Goal: Task Accomplishment & Management: Use online tool/utility

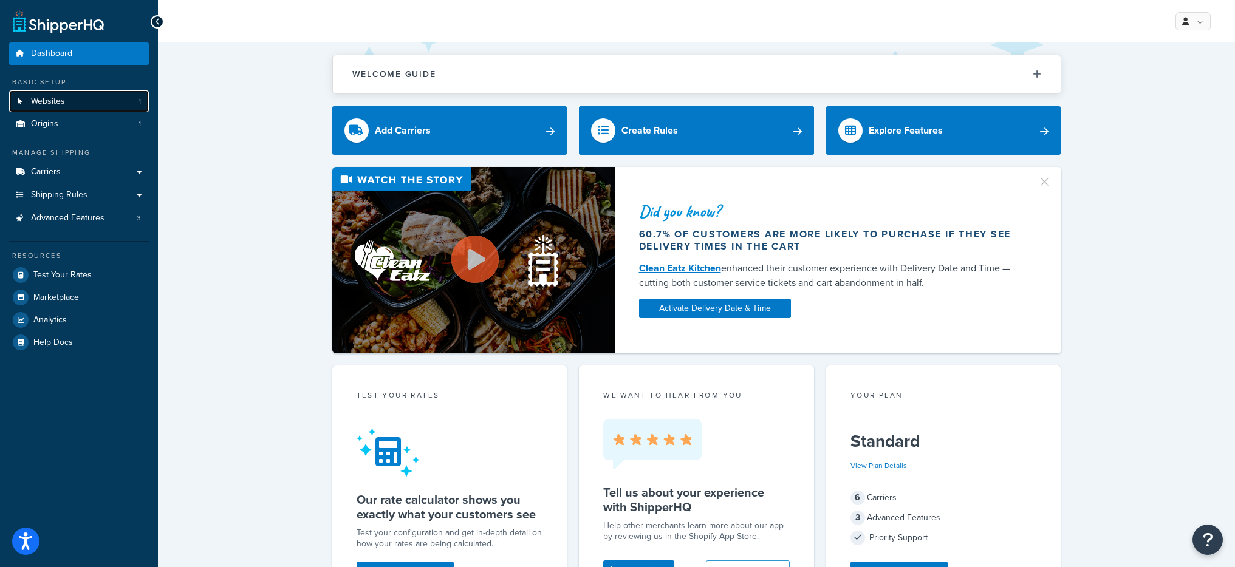
click at [126, 100] on link "Websites 1" at bounding box center [79, 101] width 140 height 22
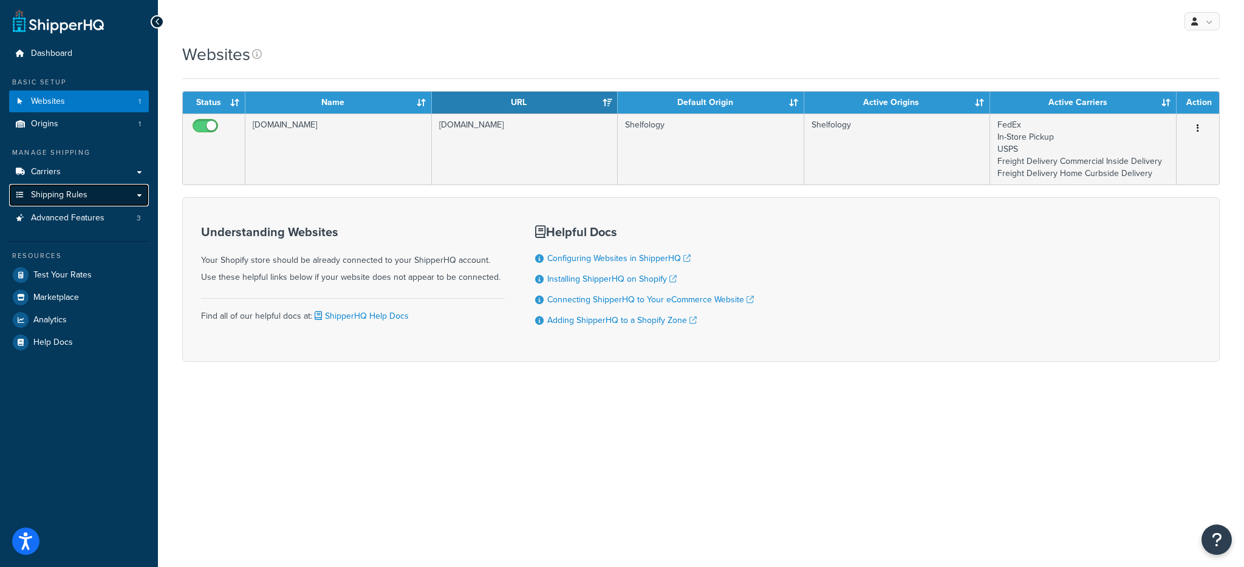
click at [119, 193] on link "Shipping Rules" at bounding box center [79, 195] width 140 height 22
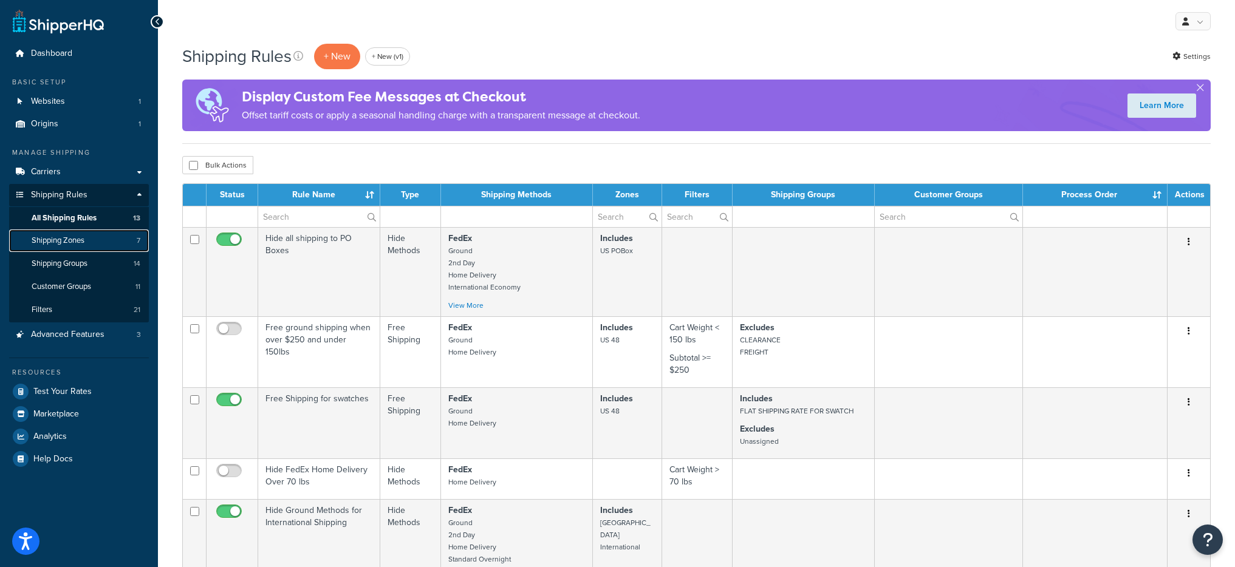
click at [115, 246] on link "Shipping Zones 7" at bounding box center [79, 241] width 140 height 22
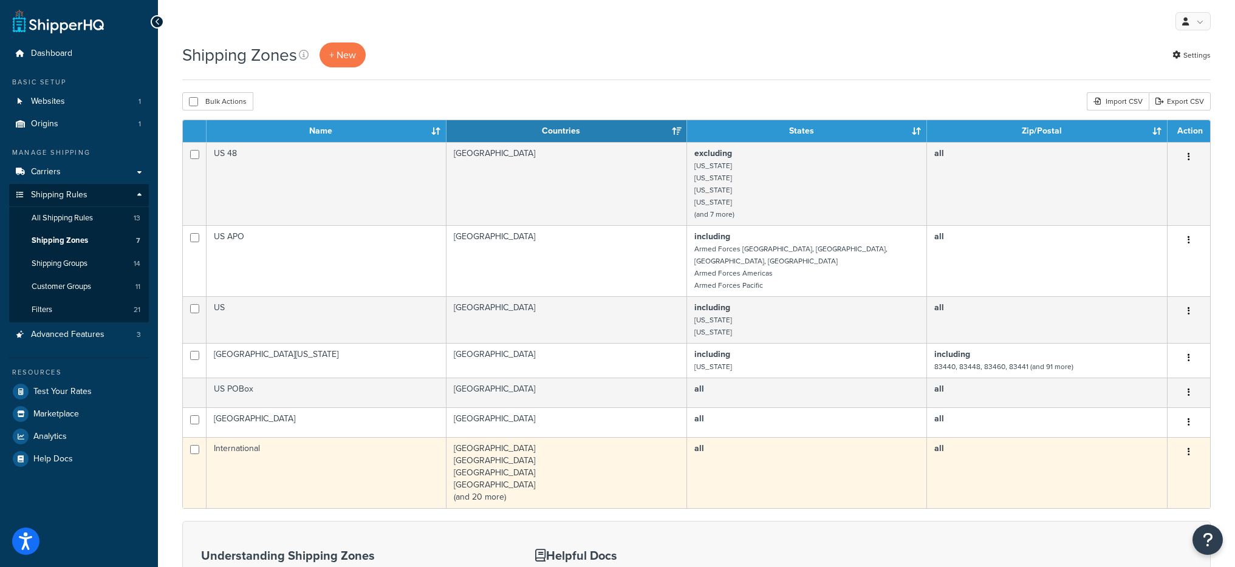
click at [344, 469] on td "International" at bounding box center [327, 472] width 240 height 71
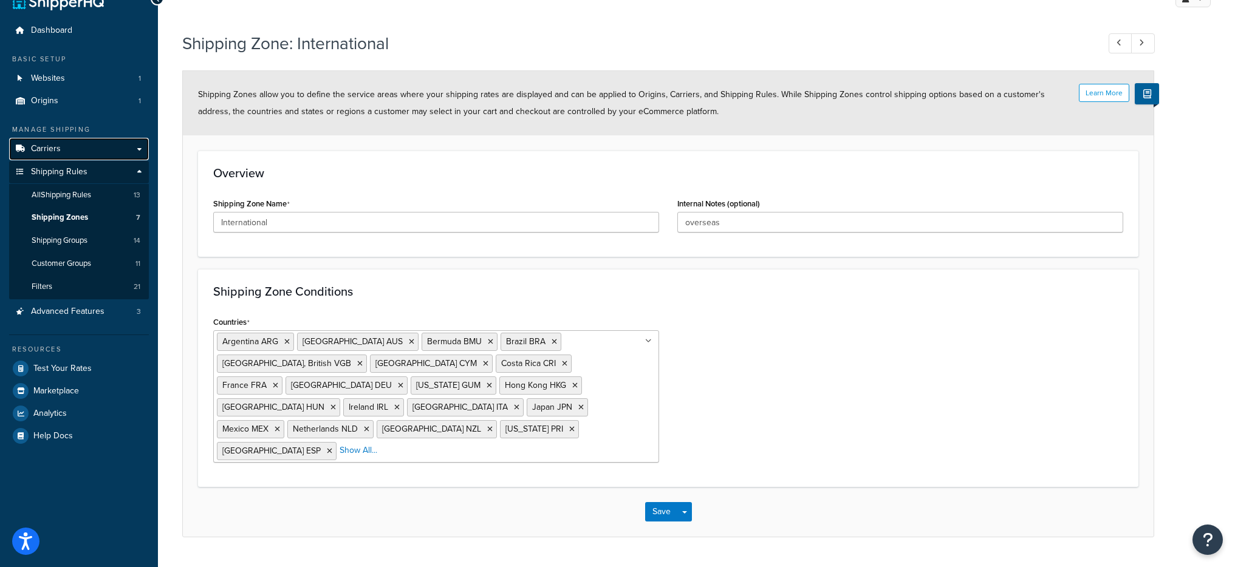
click at [72, 138] on link "Carriers" at bounding box center [79, 149] width 140 height 22
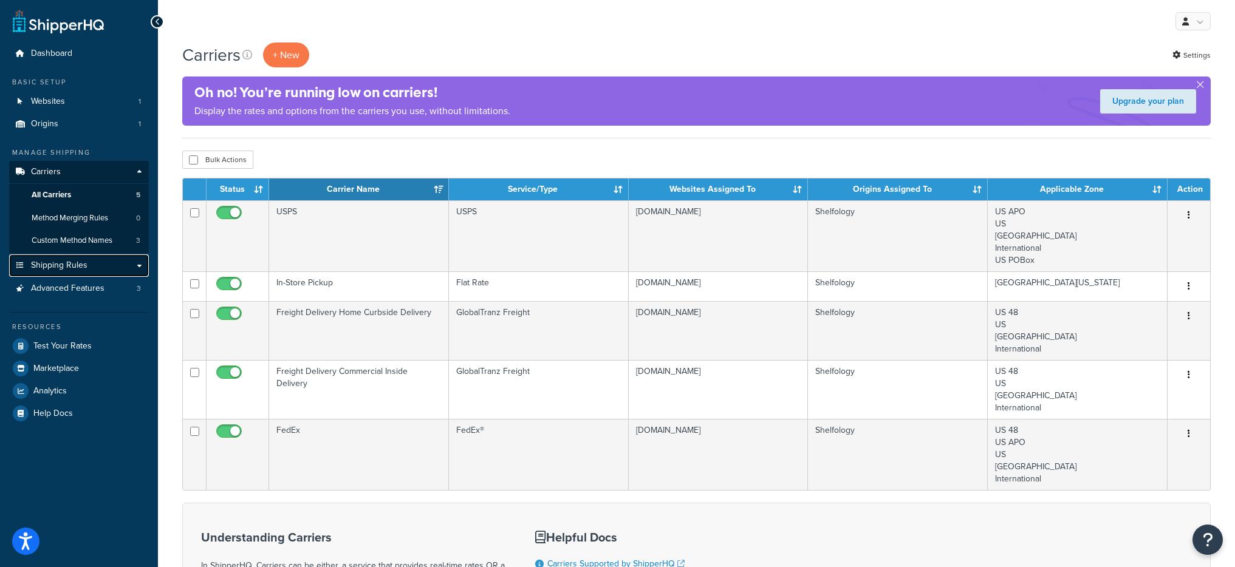
click at [92, 275] on link "Shipping Rules" at bounding box center [79, 265] width 140 height 22
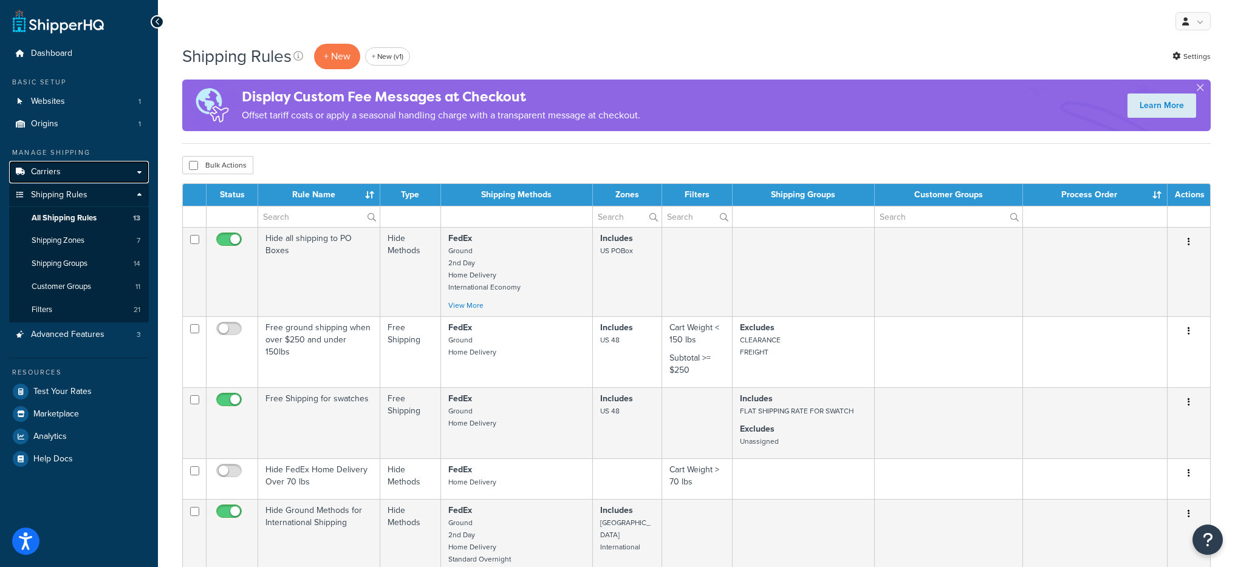
click at [83, 179] on link "Carriers" at bounding box center [79, 172] width 140 height 22
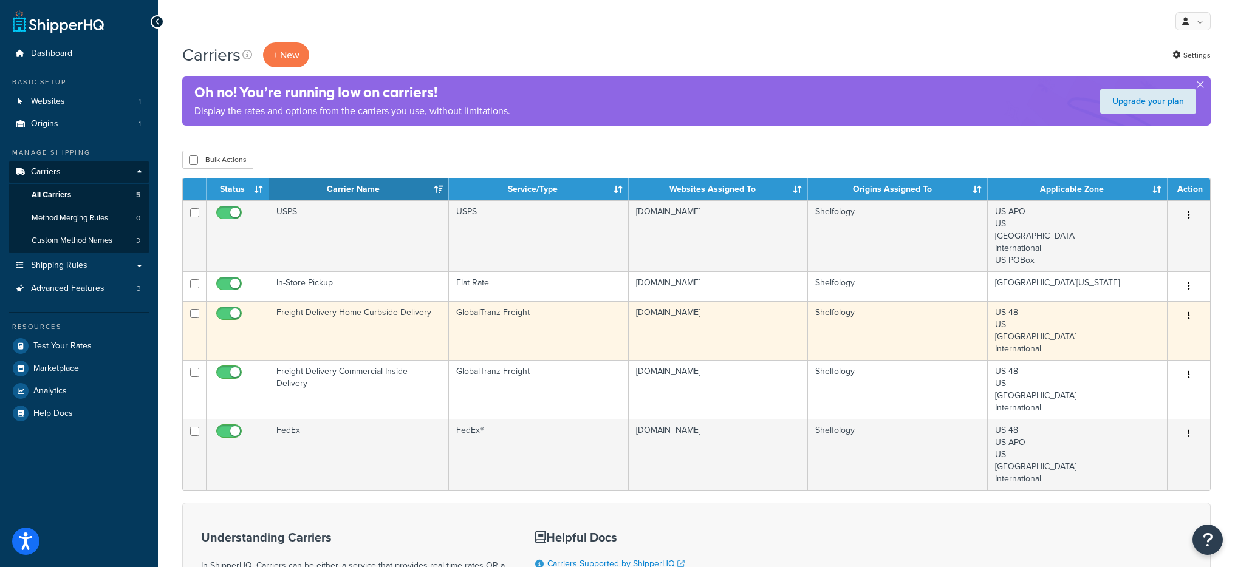
click at [386, 341] on td "Freight Delivery Home Curbside Delivery" at bounding box center [359, 330] width 180 height 59
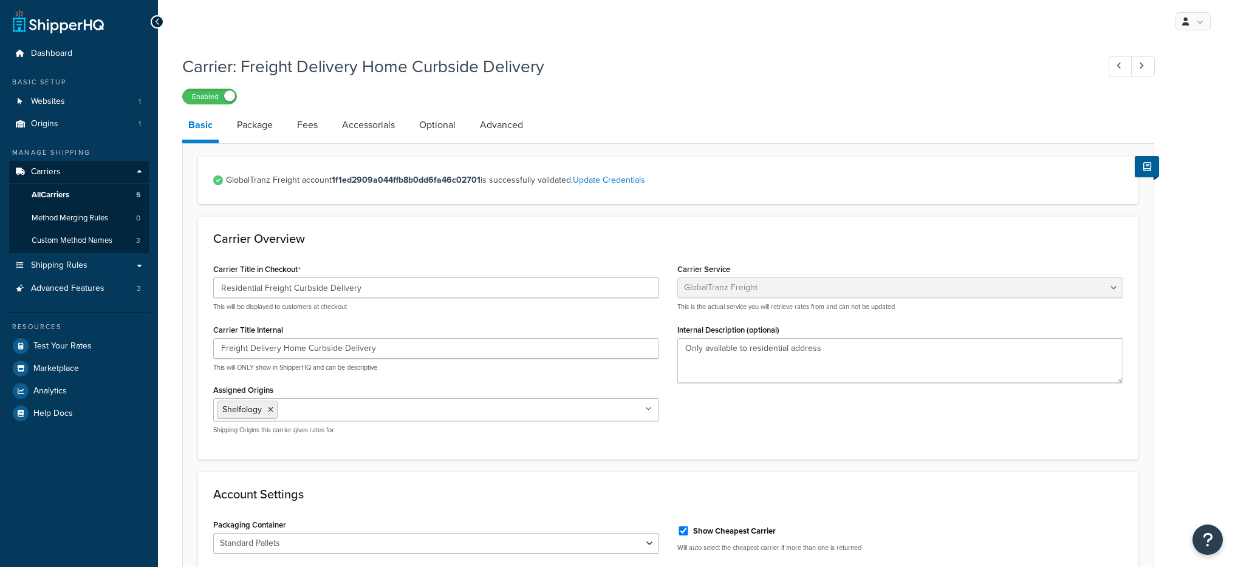
select select "globaltranzFreight"
click at [496, 130] on link "Advanced" at bounding box center [501, 125] width 55 height 29
select select "false"
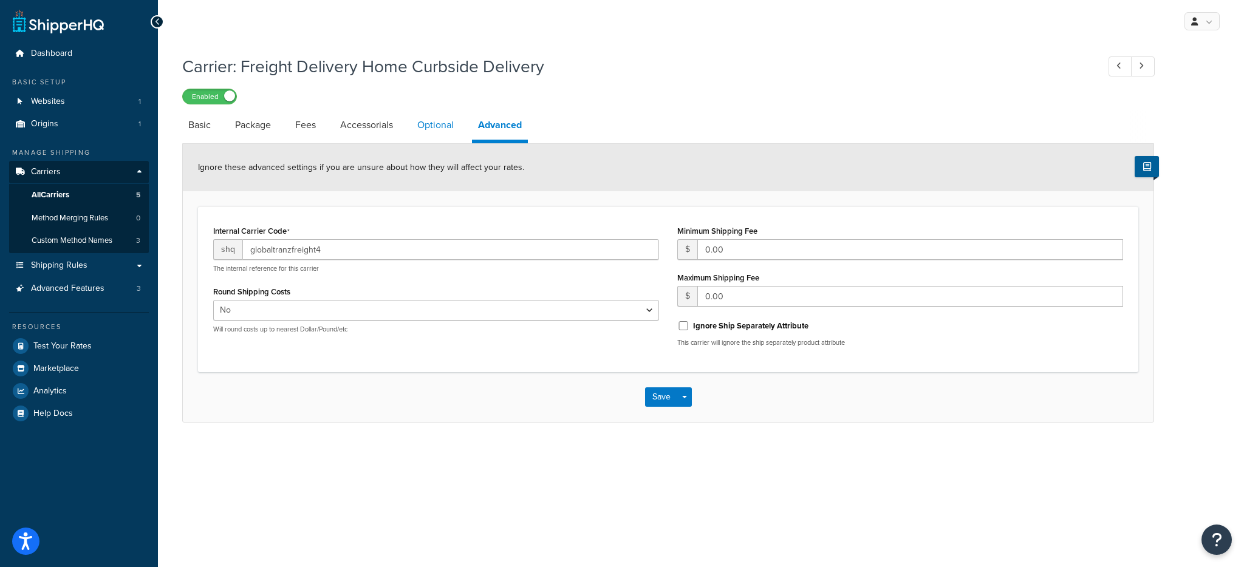
click at [431, 118] on link "Optional" at bounding box center [435, 125] width 49 height 29
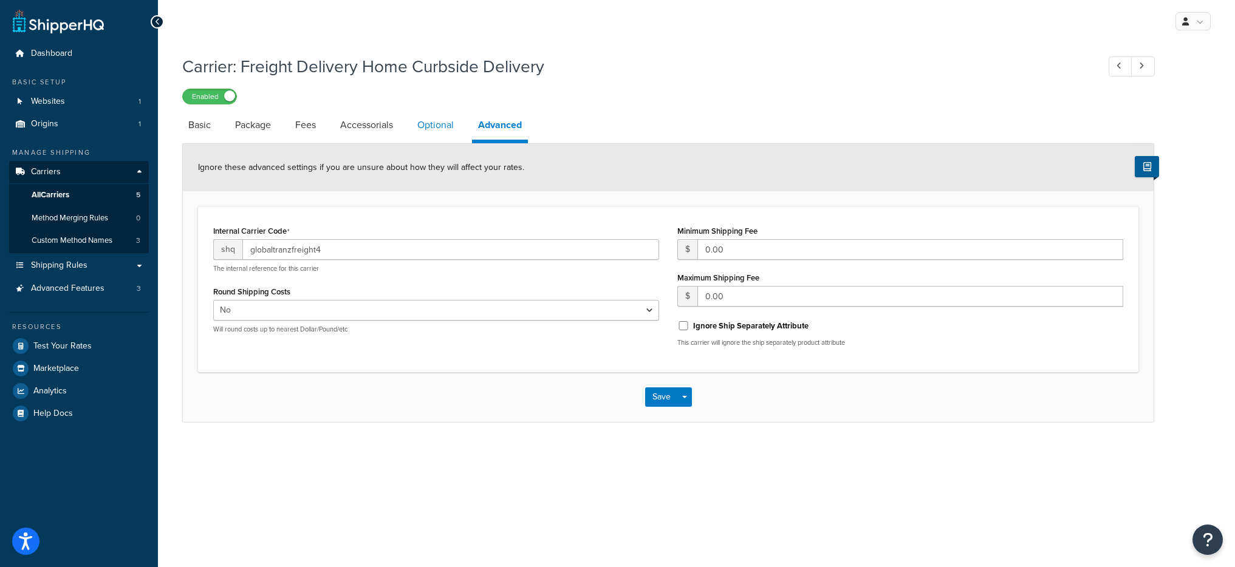
select select "70"
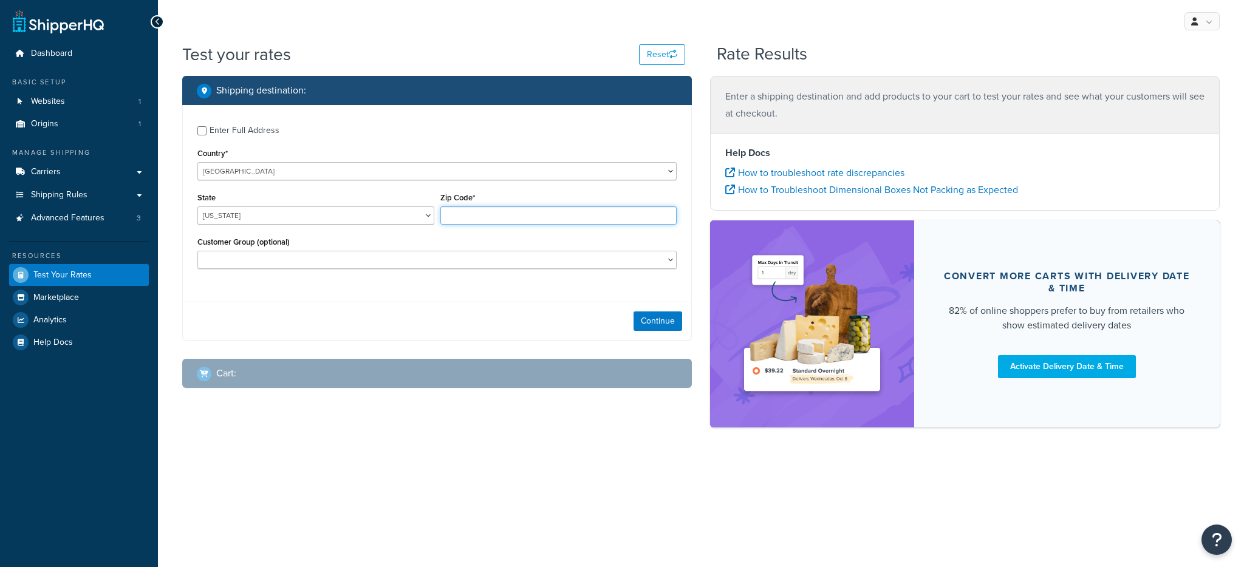
click at [492, 211] on input "Zip Code*" at bounding box center [558, 216] width 237 height 18
type input "78759"
select select "TX"
click at [661, 326] on button "Continue" at bounding box center [657, 321] width 49 height 19
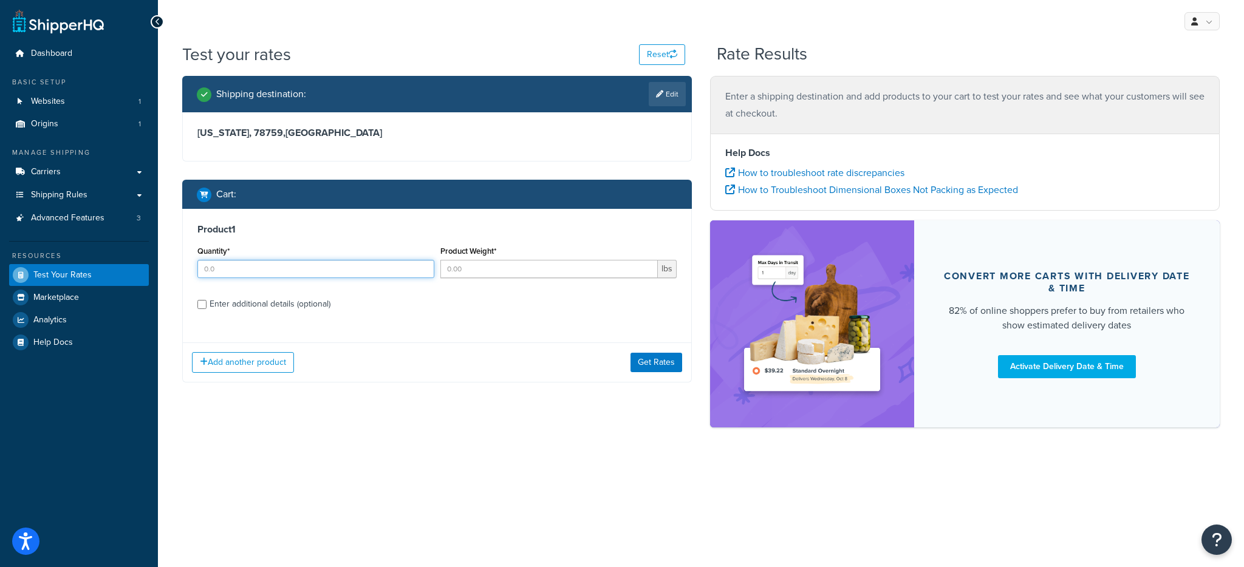
click at [318, 268] on input "Quantity*" at bounding box center [315, 269] width 237 height 18
type input "1"
click at [476, 282] on div "Product Weight* lbs" at bounding box center [558, 265] width 243 height 44
click at [477, 271] on input "Product Weight*" at bounding box center [549, 269] width 218 height 18
type input "50"
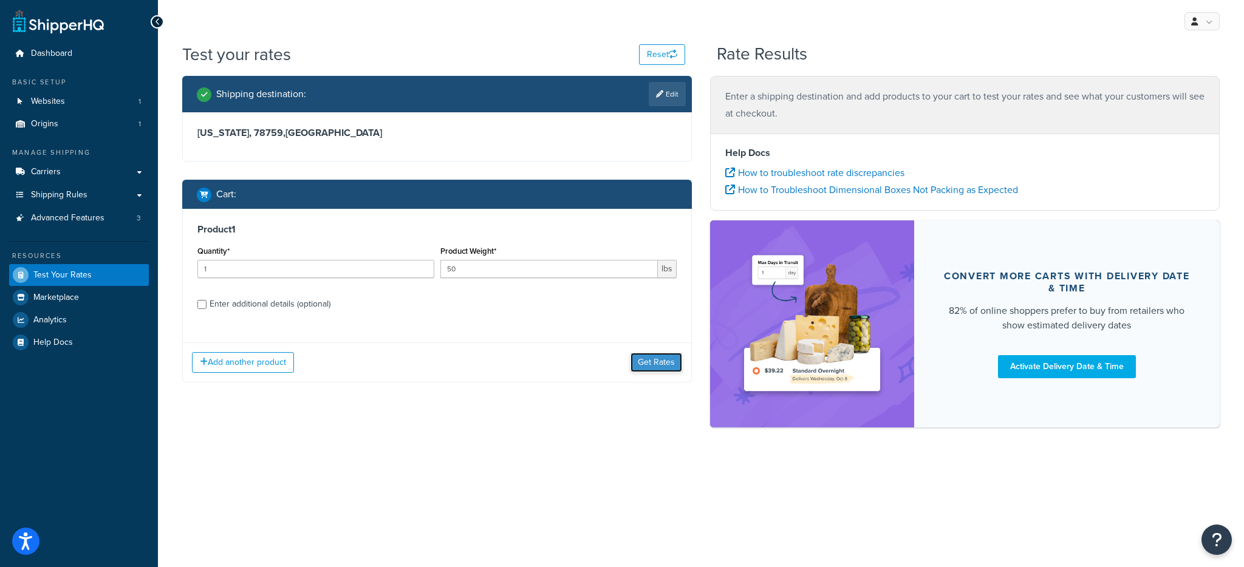
click at [671, 357] on button "Get Rates" at bounding box center [656, 362] width 52 height 19
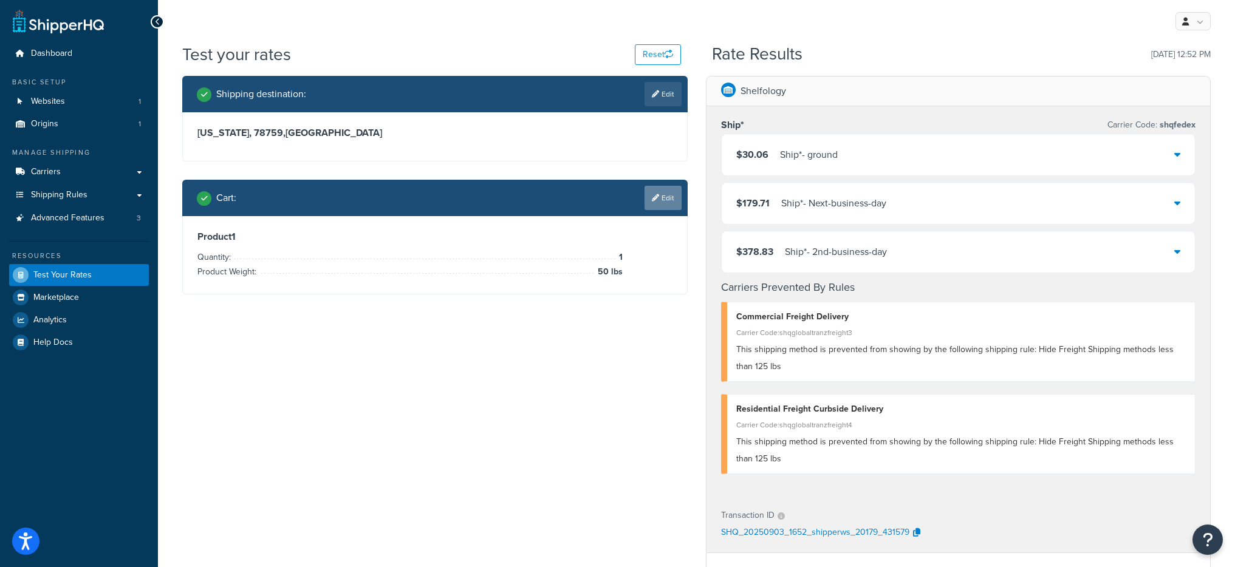
click at [661, 201] on link "Edit" at bounding box center [662, 198] width 37 height 24
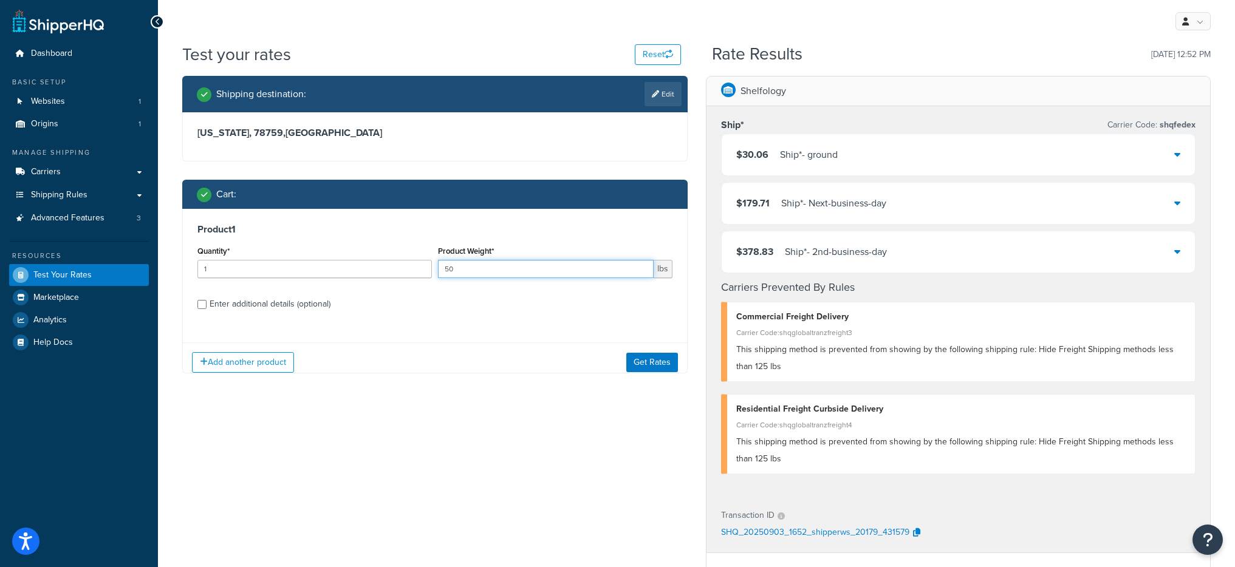
click at [486, 266] on input "50" at bounding box center [546, 269] width 216 height 18
click at [437, 269] on div "Product Weight* 50 lbs" at bounding box center [555, 265] width 241 height 44
click at [442, 268] on input "50" at bounding box center [546, 269] width 216 height 18
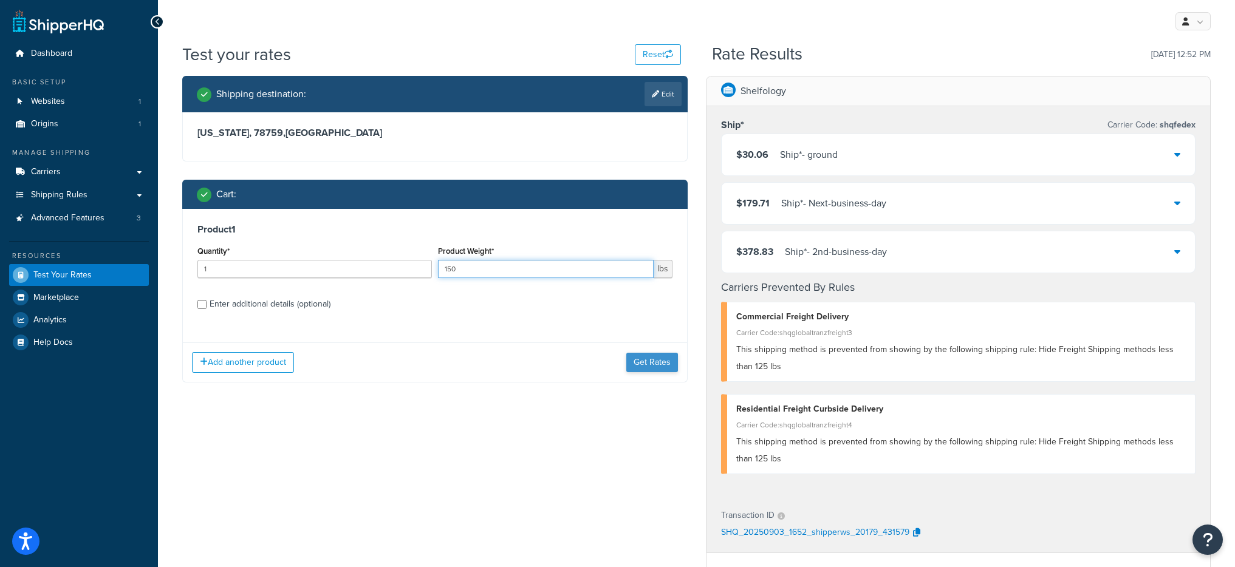
type input "150"
click at [644, 363] on button "Get Rates" at bounding box center [652, 362] width 52 height 19
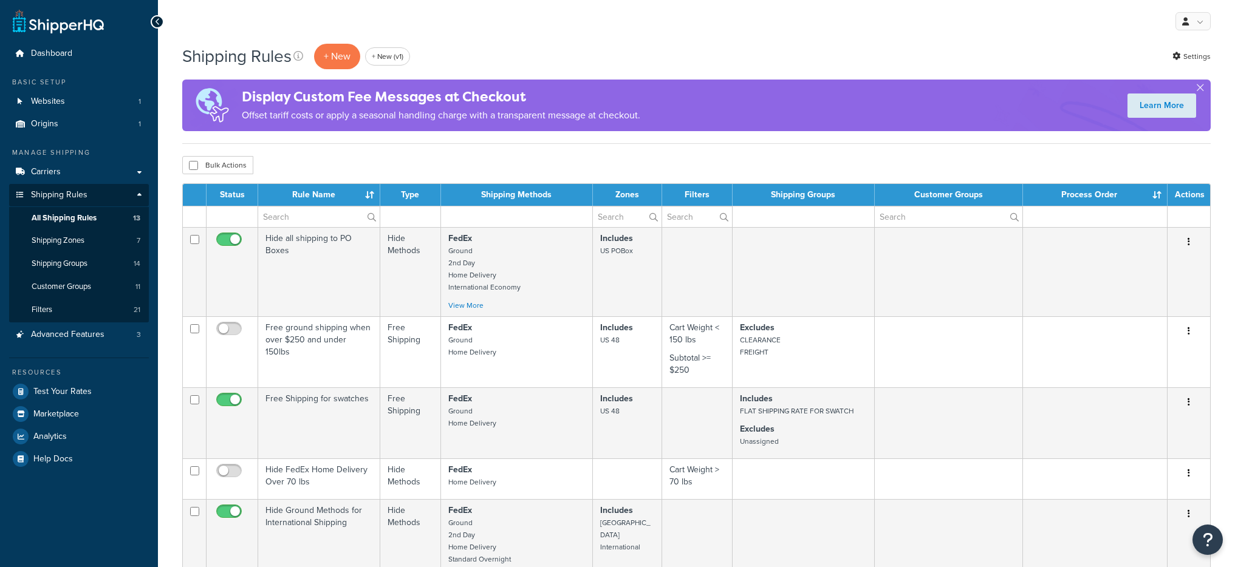
click at [92, 242] on link "Shipping Zones 7" at bounding box center [79, 241] width 140 height 22
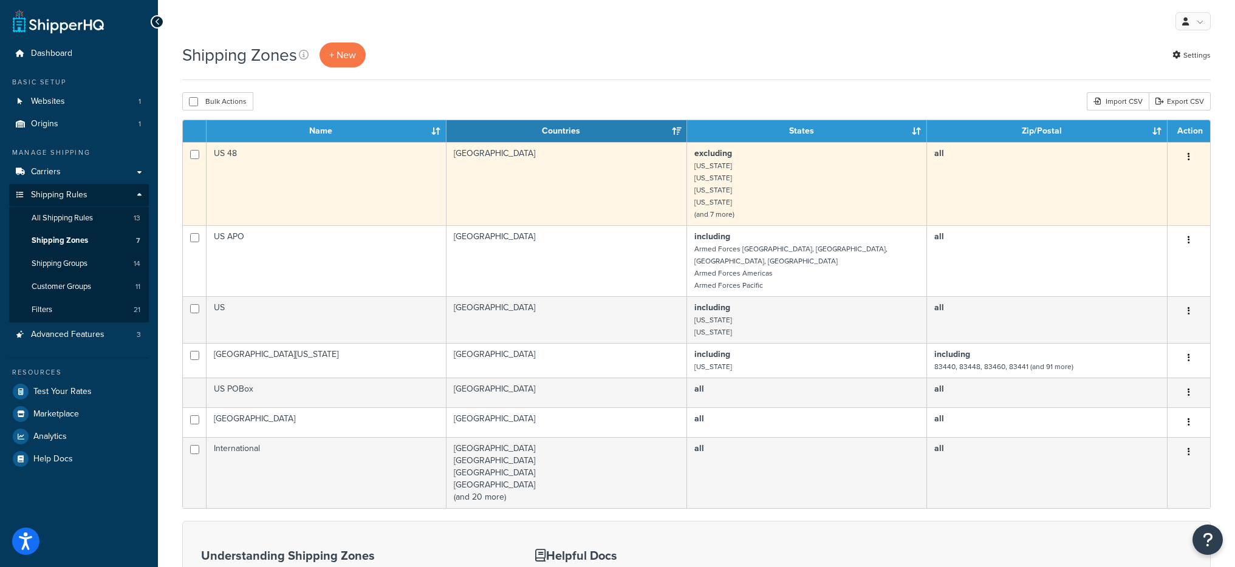
click at [717, 174] on td "excluding Alaska Hawaii American Samoa Guam (and 7 more)" at bounding box center [807, 183] width 240 height 83
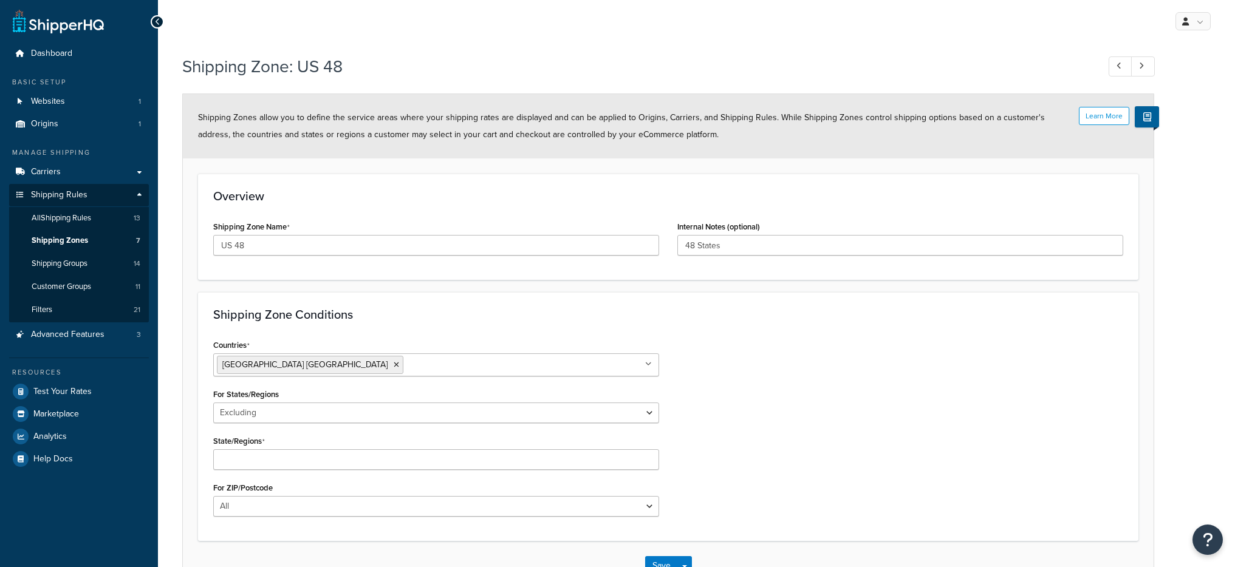
select select "excluding"
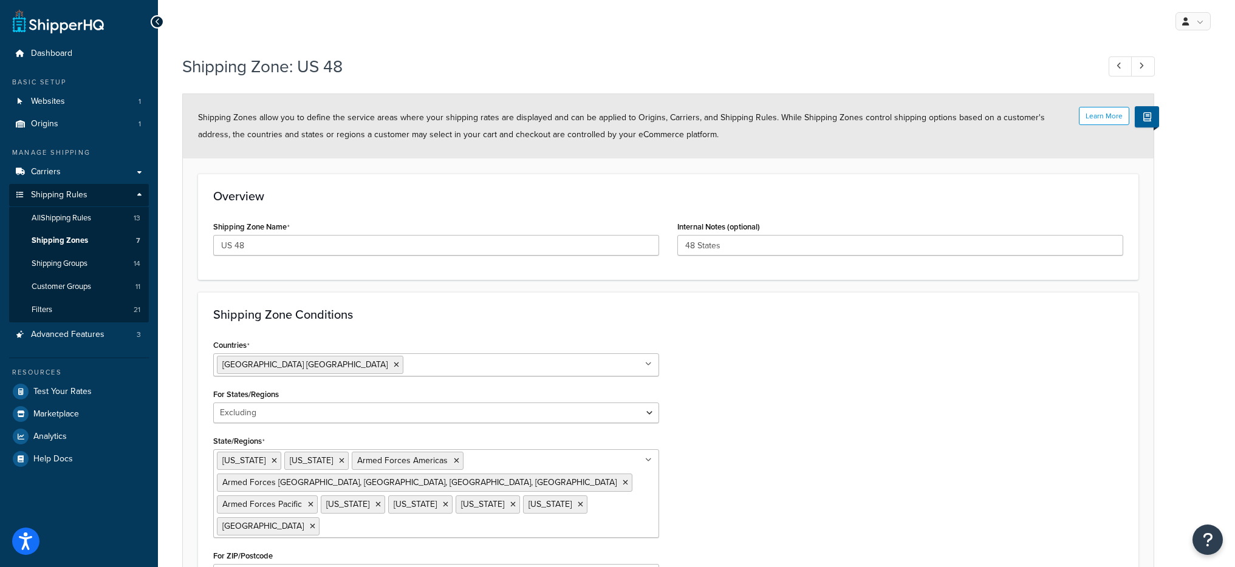
click at [445, 323] on div "Shipping Zone Conditions Countries [GEOGRAPHIC_DATA] [GEOGRAPHIC_DATA] All Coun…" at bounding box center [668, 450] width 940 height 317
click at [94, 239] on link "Shipping Zones 7" at bounding box center [79, 241] width 140 height 22
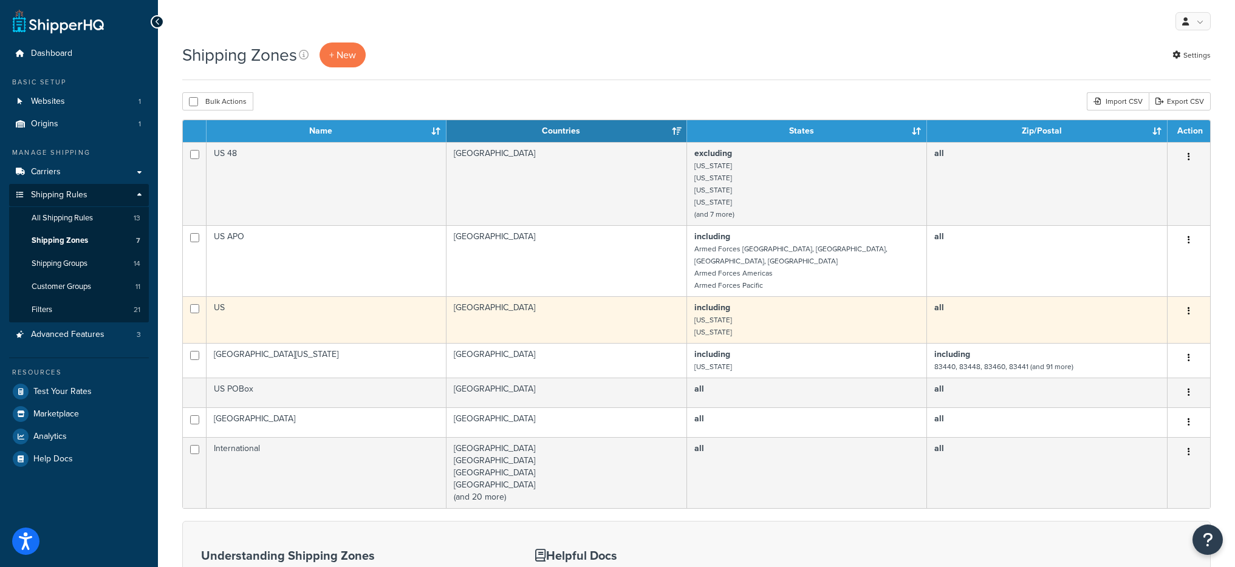
click at [542, 297] on td "[GEOGRAPHIC_DATA]" at bounding box center [566, 319] width 241 height 47
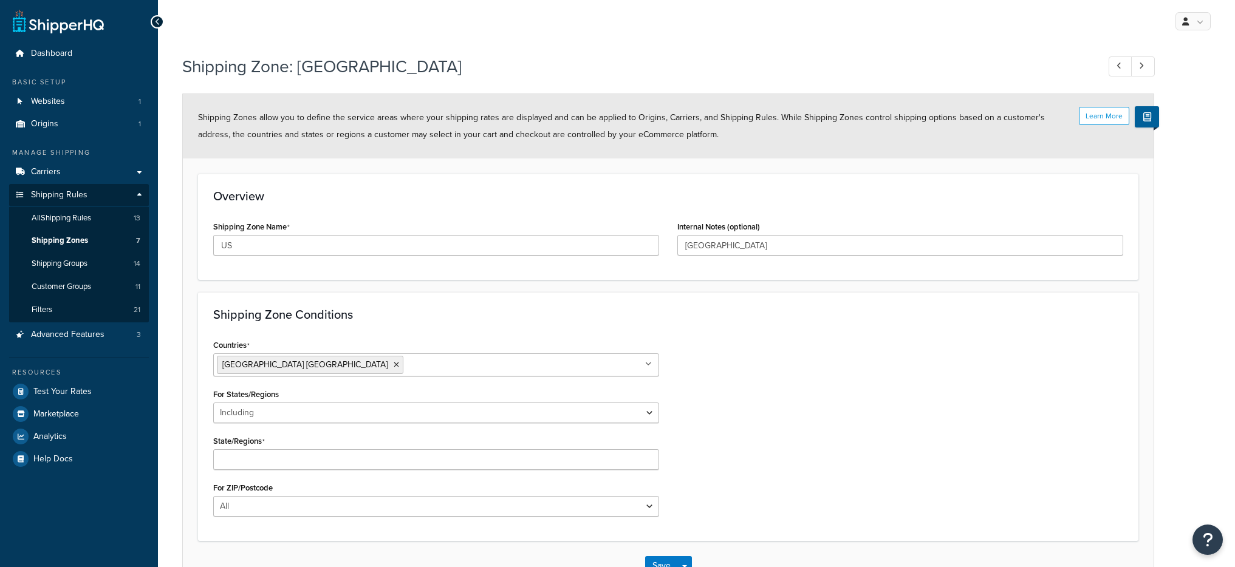
select select "including"
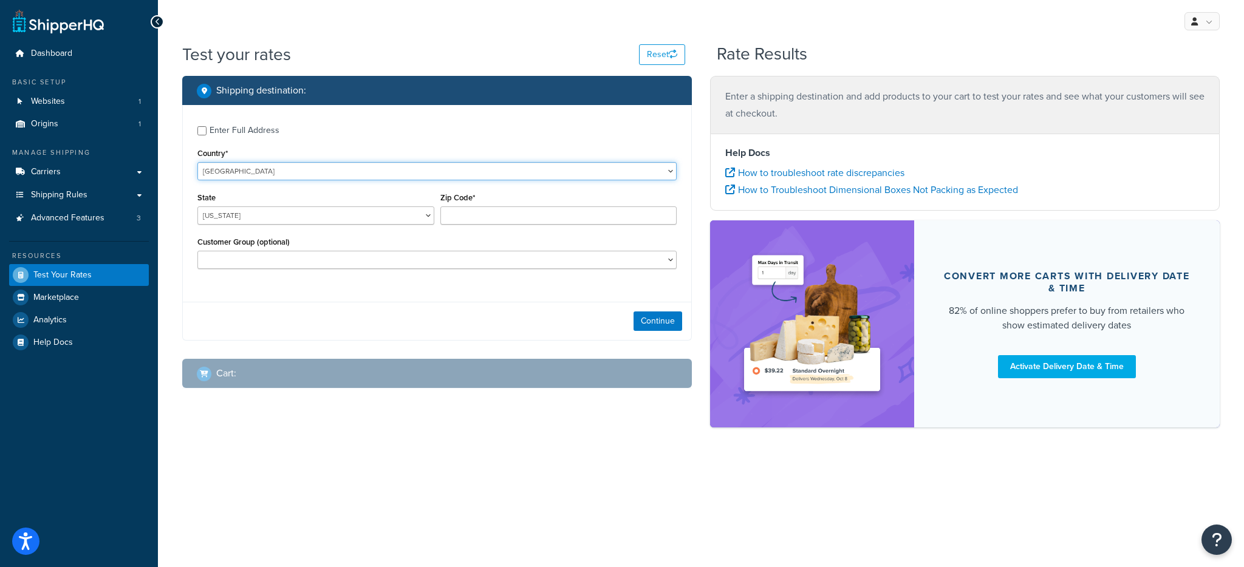
click at [270, 166] on select "United States United Kingdom Afghanistan Åland Islands Albania Algeria American…" at bounding box center [436, 171] width 479 height 18
click at [197, 162] on select "United States United Kingdom Afghanistan Åland Islands Albania Algeria American…" at bounding box center [436, 171] width 479 height 18
click at [265, 212] on select "Alabama Alaska American Samoa Arizona Arkansas Armed Forces Americas Armed Forc…" at bounding box center [315, 216] width 237 height 18
select select "PR"
click at [197, 207] on select "Alabama Alaska American Samoa Arizona Arkansas Armed Forces Americas Armed Forc…" at bounding box center [315, 216] width 237 height 18
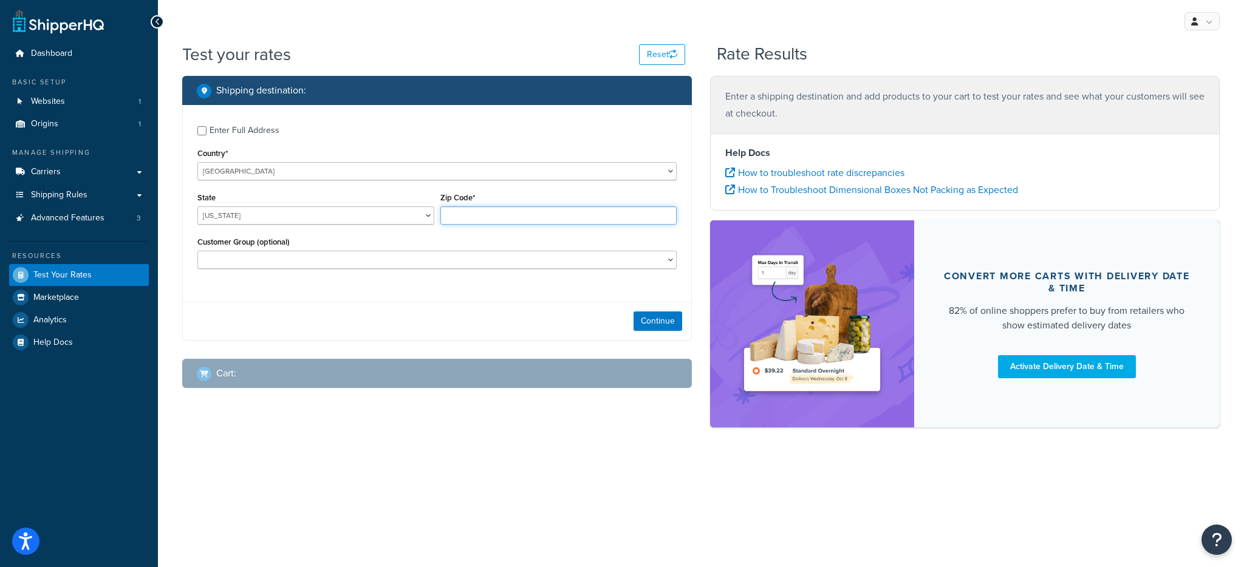
click at [491, 208] on input "Zip Code*" at bounding box center [558, 216] width 237 height 18
paste input "00956"
type input "00956"
click at [641, 317] on button "Continue" at bounding box center [657, 321] width 49 height 19
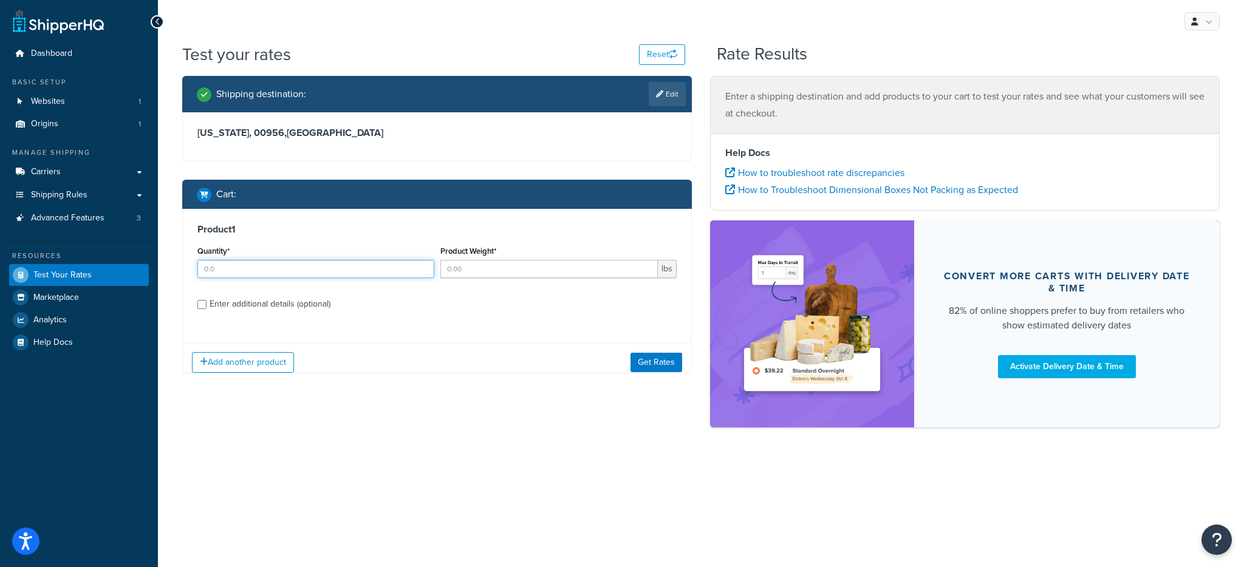
click at [287, 260] on input "Quantity*" at bounding box center [315, 269] width 237 height 18
click at [290, 264] on input "Quantity*" at bounding box center [315, 269] width 237 height 18
type input "1"
click at [526, 267] on input "Product Weight*" at bounding box center [549, 269] width 218 height 18
type input "1"
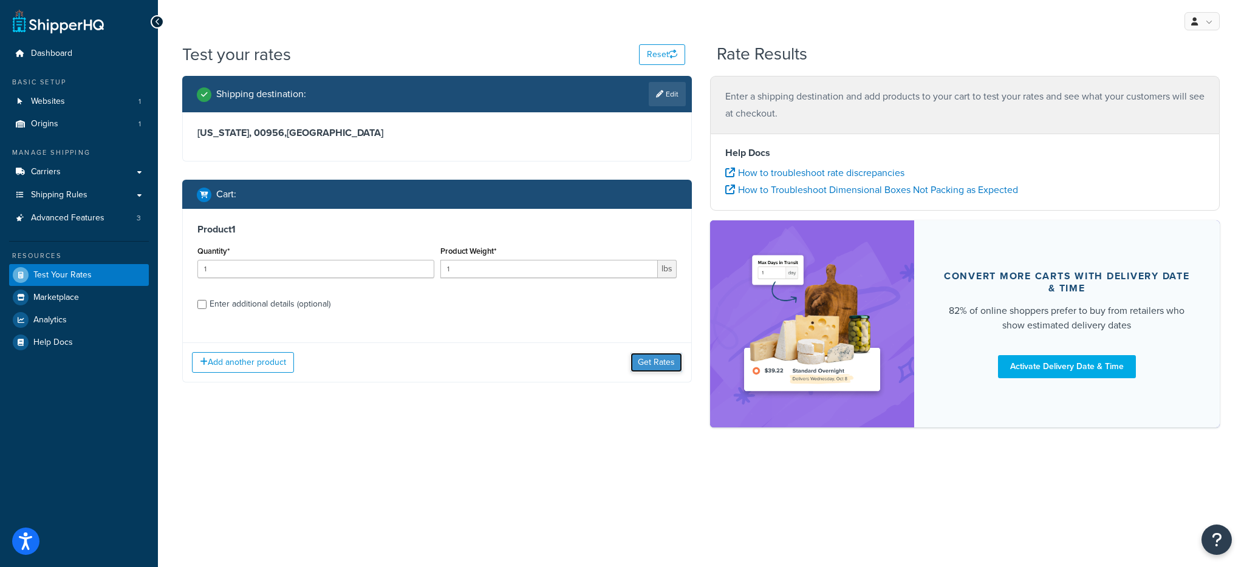
click at [658, 359] on button "Get Rates" at bounding box center [656, 362] width 52 height 19
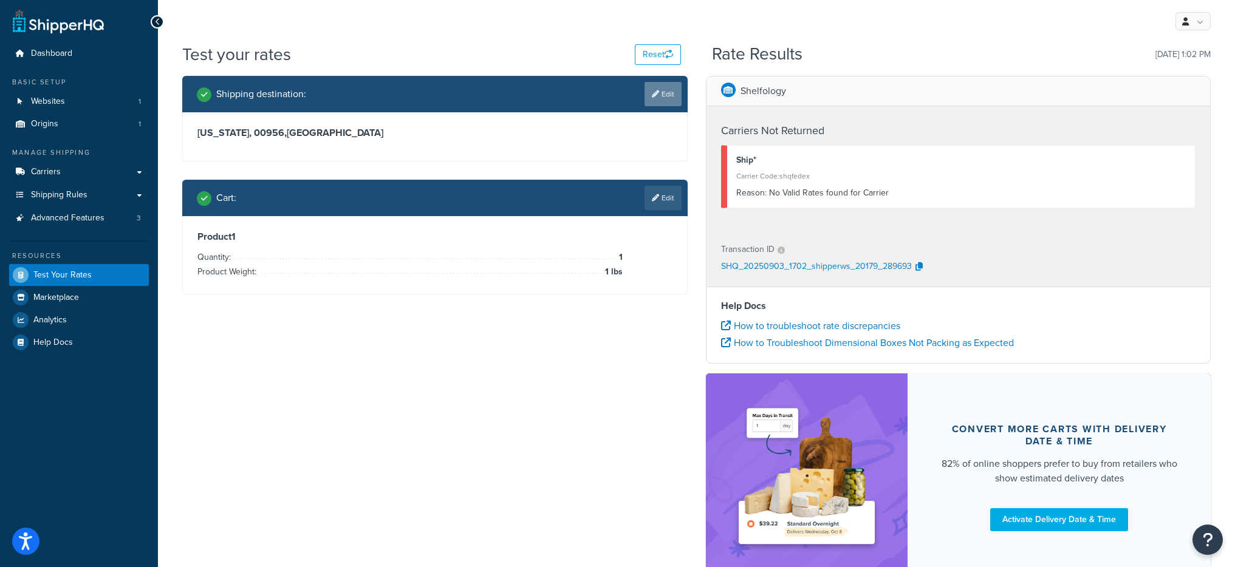
click at [663, 91] on link "Edit" at bounding box center [662, 94] width 37 height 24
select select "PR"
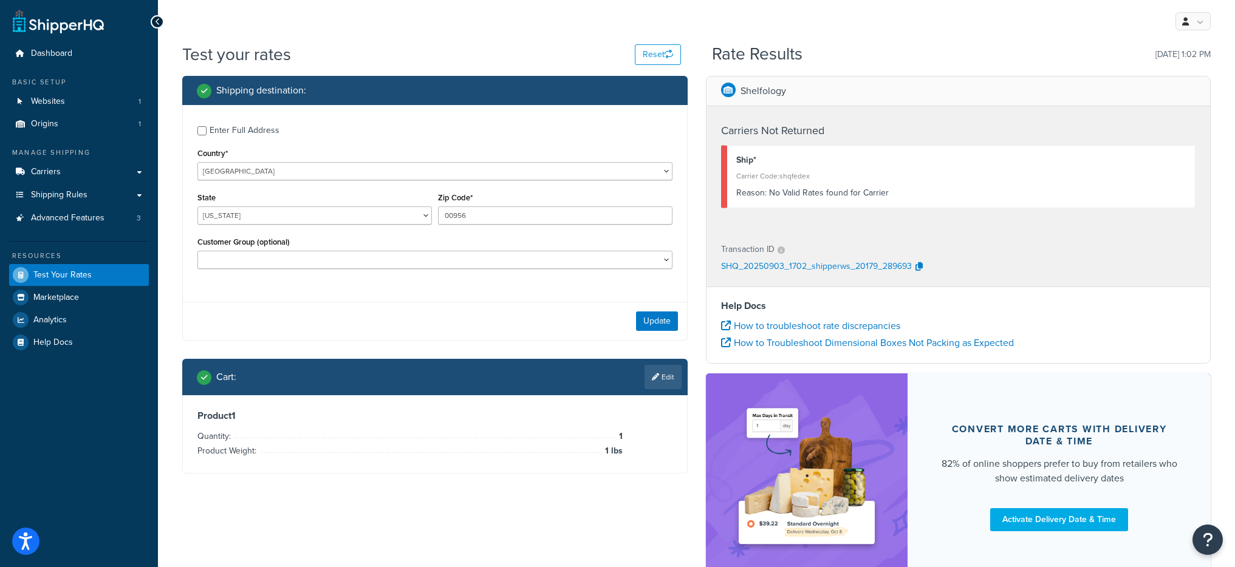
click at [329, 159] on div "Country* United States United Kingdom Afghanistan Åland Islands Albania Algeria…" at bounding box center [434, 162] width 475 height 35
click at [330, 164] on select "United States United Kingdom Afghanistan Åland Islands Albania Algeria American…" at bounding box center [434, 171] width 475 height 18
select select "PR"
click at [197, 162] on select "United States United Kingdom Afghanistan Åland Islands Albania Algeria American…" at bounding box center [434, 171] width 475 height 18
type input "PR"
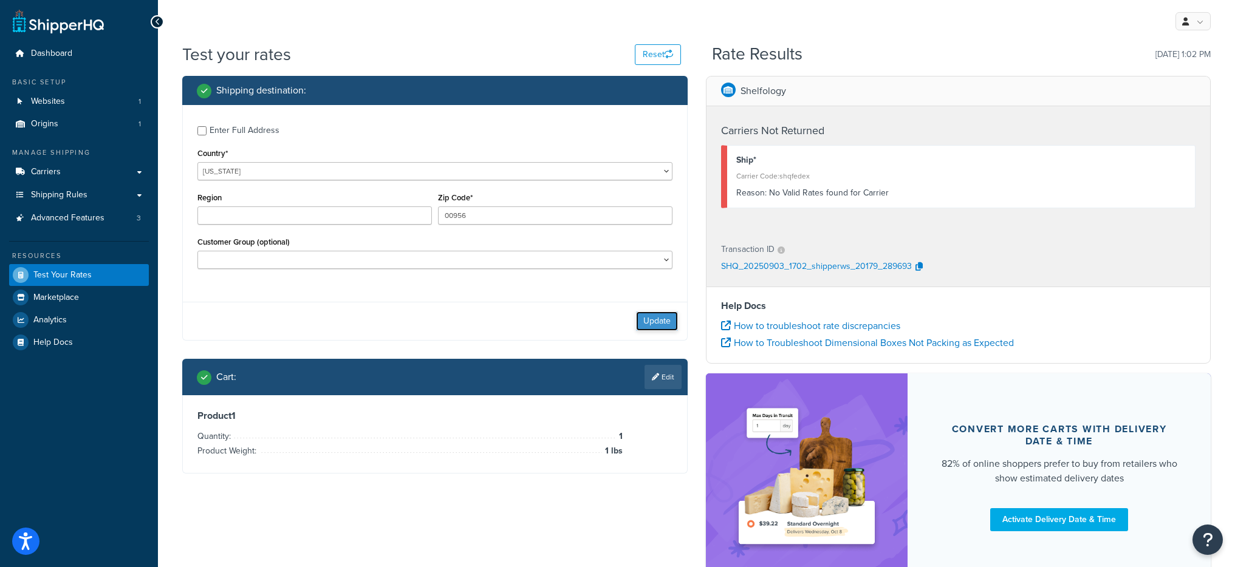
click at [641, 323] on button "Update" at bounding box center [657, 321] width 42 height 19
